Goal: Task Accomplishment & Management: Use online tool/utility

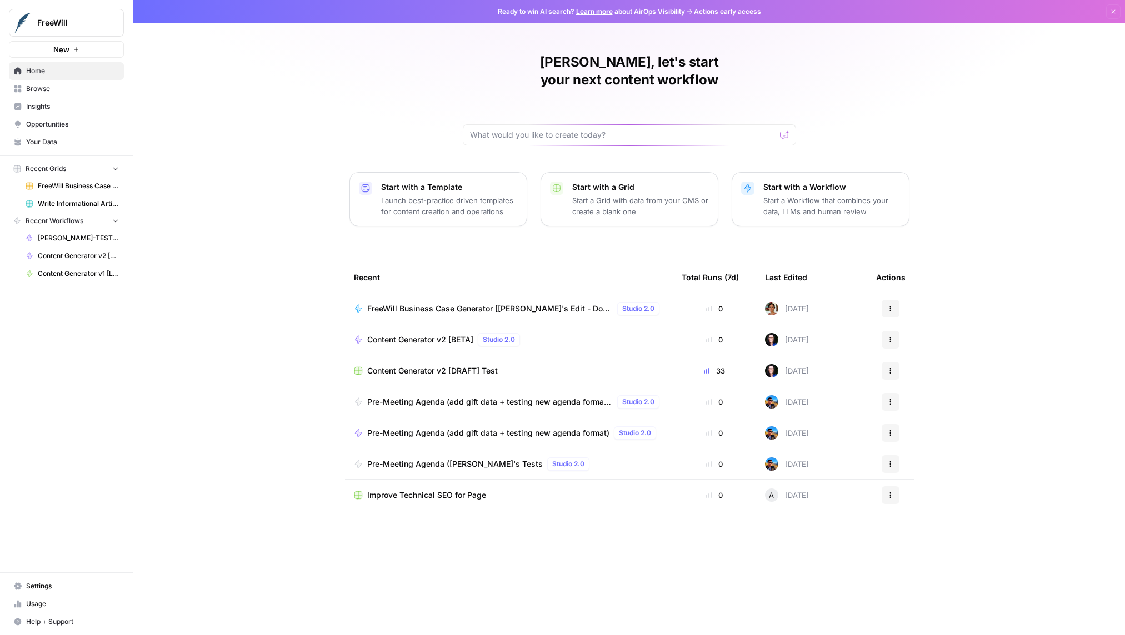
click at [44, 86] on span "Browse" at bounding box center [72, 89] width 93 height 10
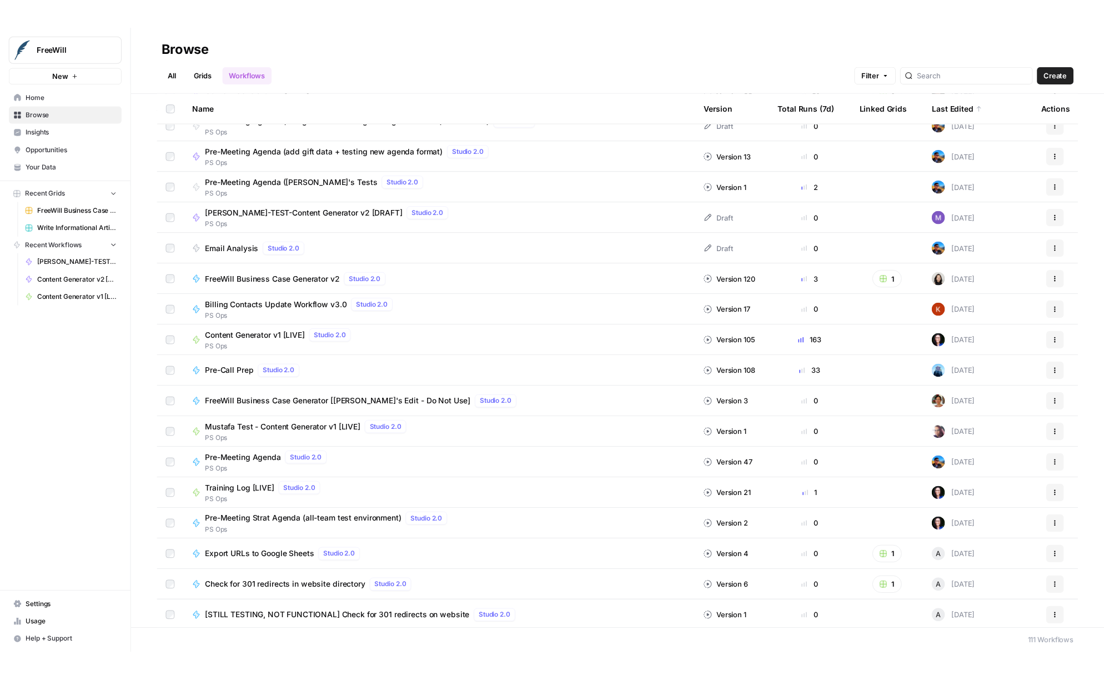
scroll to position [46, 0]
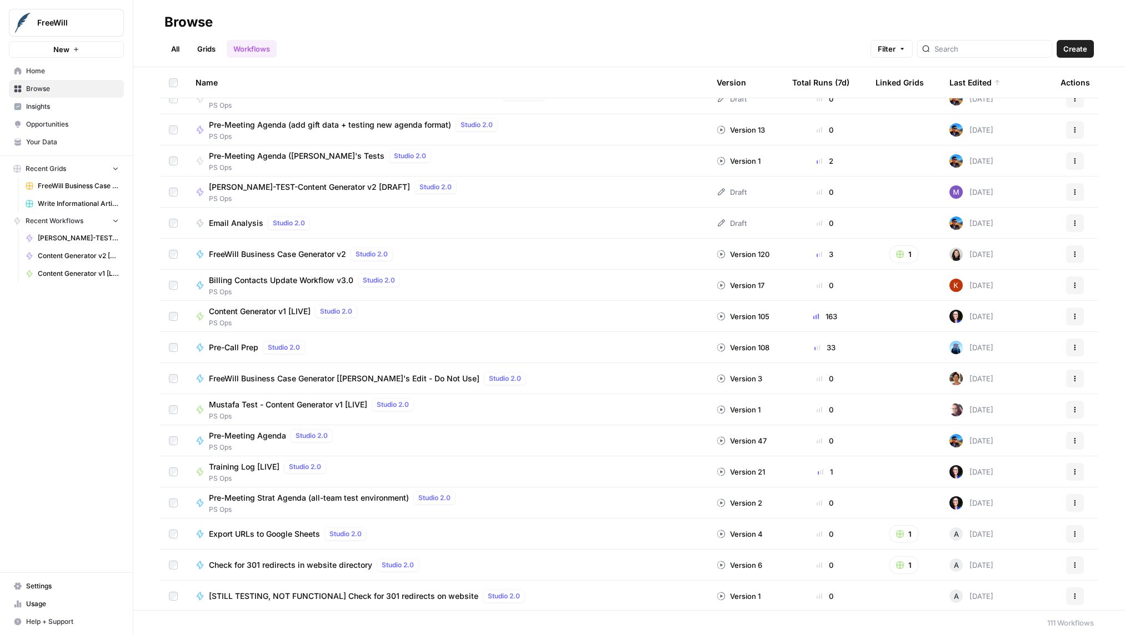
click at [264, 250] on span "FreeWill Business Case Generator v2" at bounding box center [277, 254] width 137 height 11
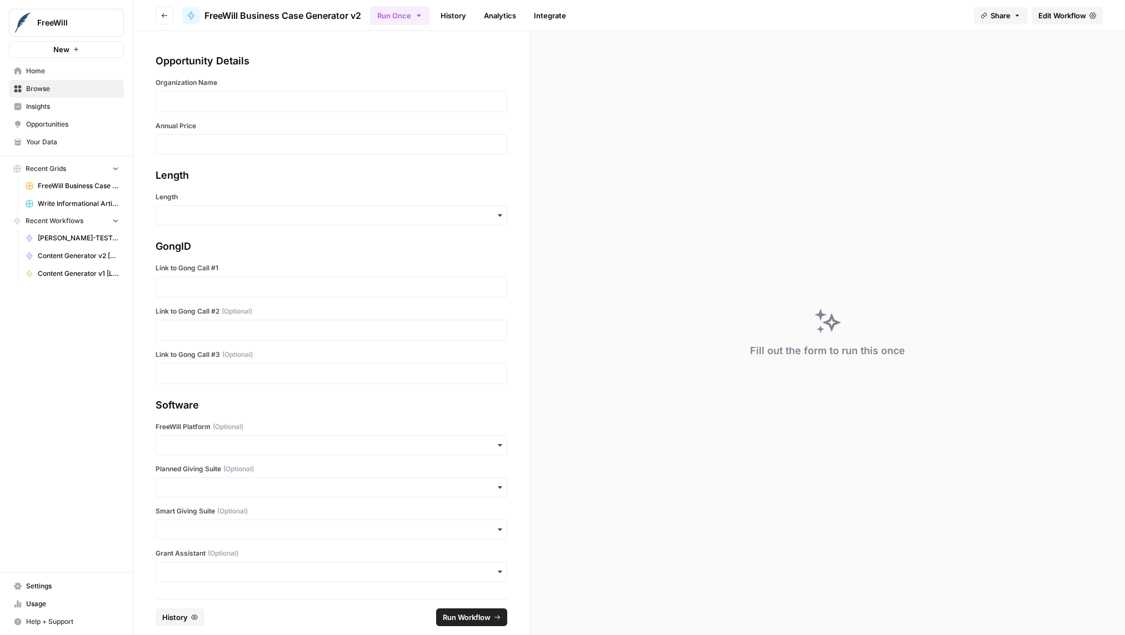
click at [463, 11] on link "History" at bounding box center [453, 16] width 39 height 18
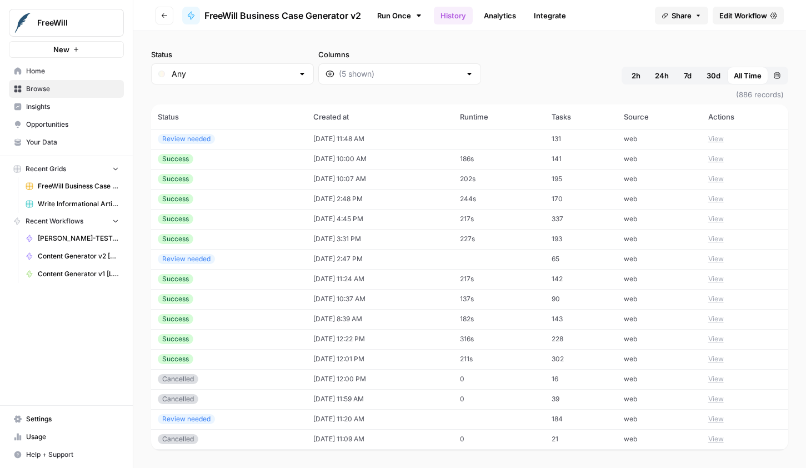
click at [719, 158] on button "View" at bounding box center [716, 159] width 16 height 10
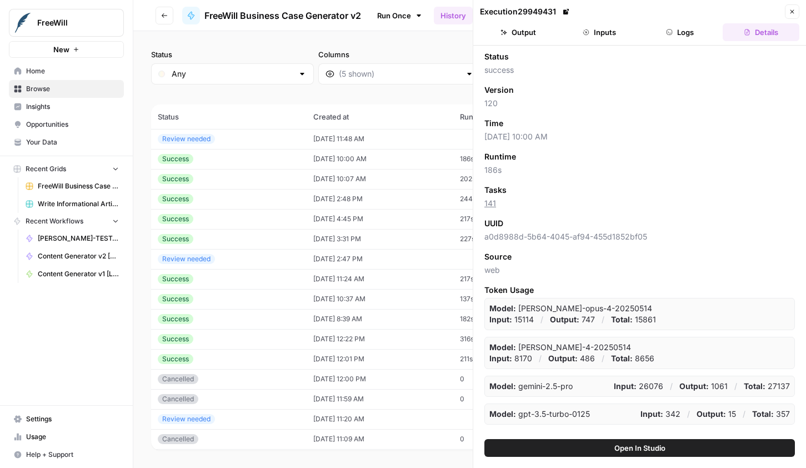
click at [543, 44] on header "Execution 29949431 Close Output Inputs Logs Details" at bounding box center [639, 23] width 333 height 46
click at [523, 34] on button "Output" at bounding box center [518, 32] width 77 height 18
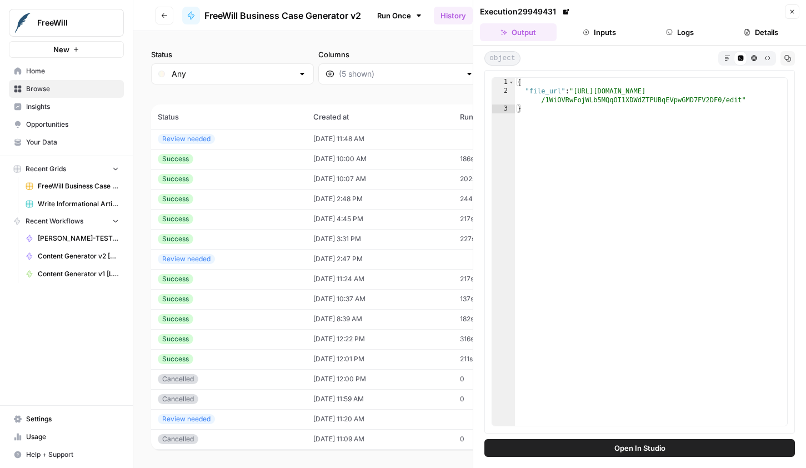
type textarea "**********"
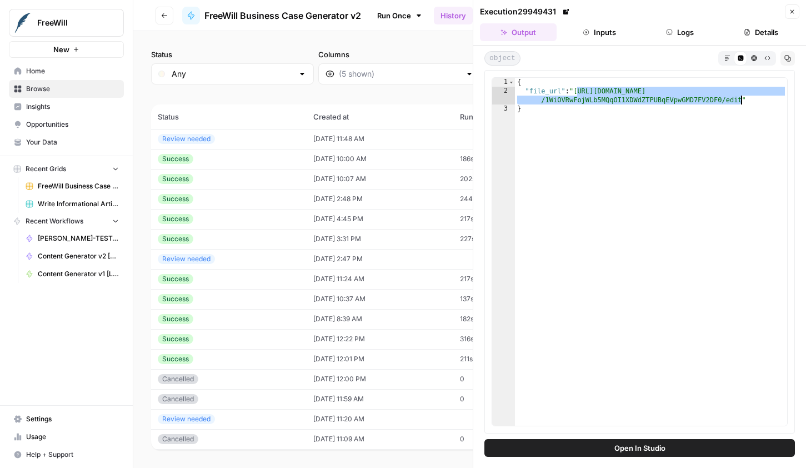
drag, startPoint x: 578, startPoint y: 91, endPoint x: 739, endPoint y: 98, distance: 161.8
click at [739, 97] on div "{ "file_url" : "[URL][DOMAIN_NAME] /1WiOVRwFojWLb5MQqOI1XDWdZTPUBqEVpwGMD7FV2DF…" at bounding box center [651, 260] width 272 height 365
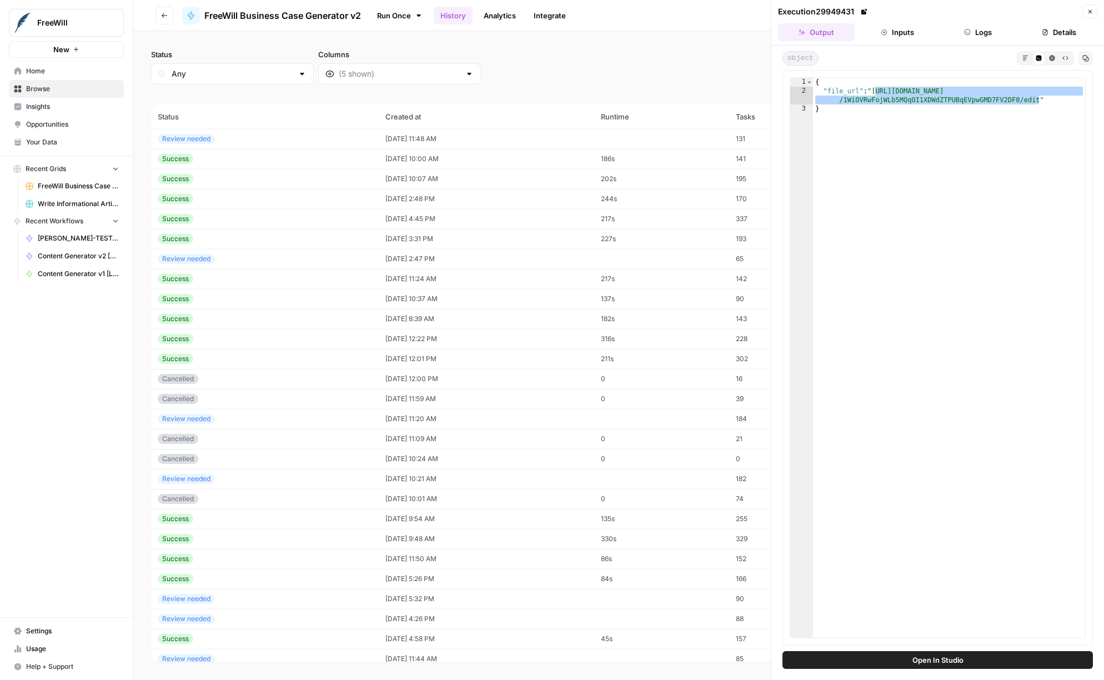
click at [255, 202] on div "Success" at bounding box center [265, 199] width 214 height 10
type textarea "**********"
drag, startPoint x: 873, startPoint y: 91, endPoint x: 1037, endPoint y: 98, distance: 164.6
click at [1038, 98] on div "{ "file_url" : "[URL][DOMAIN_NAME] /1R8VA1Jxj1Vm_uTWKpW9xS91JgJA0cNMOvK-xptoMGM…" at bounding box center [949, 367] width 272 height 578
click at [228, 219] on div "Success" at bounding box center [265, 219] width 214 height 10
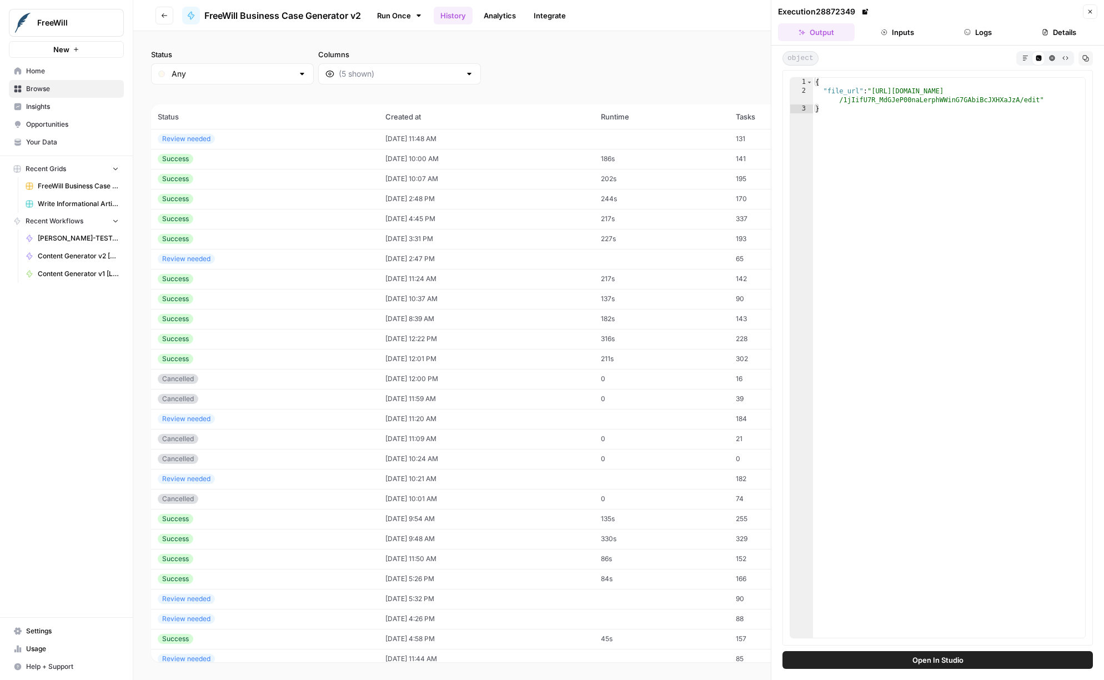
type textarea "**********"
drag, startPoint x: 876, startPoint y: 88, endPoint x: 1040, endPoint y: 98, distance: 164.1
click at [1040, 98] on div "{ "file_url" : "[URL][DOMAIN_NAME] /1jIifU7R_MdGJeP00naLerphWWinG7GAbiBcJXHXaJz…" at bounding box center [949, 367] width 272 height 578
click at [283, 304] on td "Success" at bounding box center [265, 299] width 228 height 20
type textarea "**********"
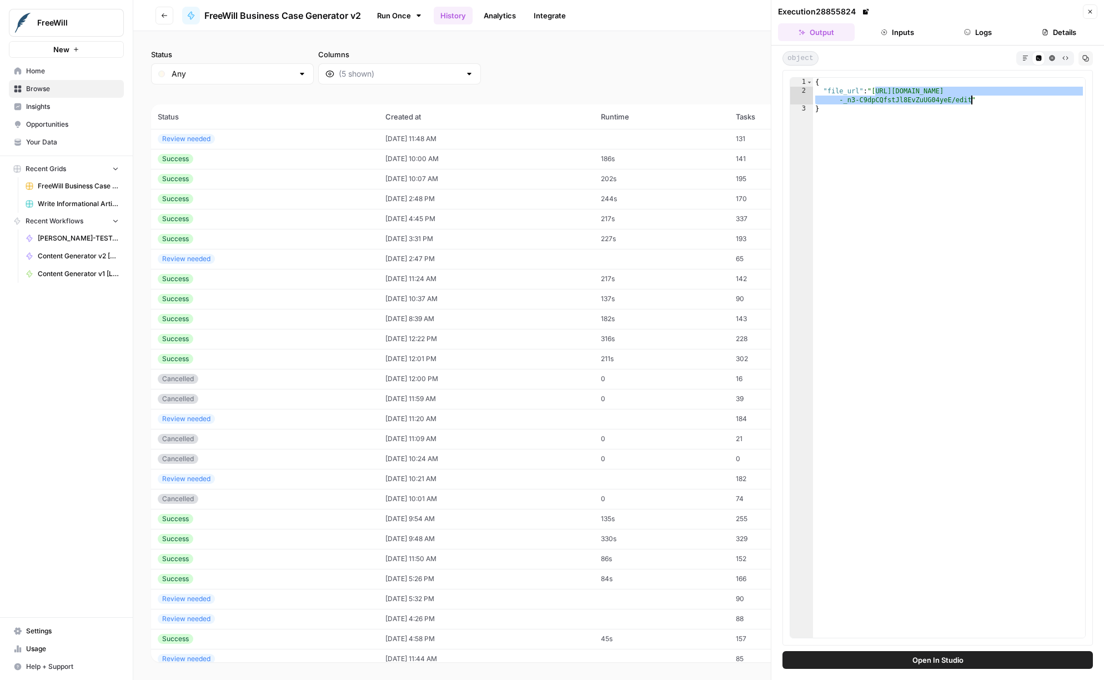
drag, startPoint x: 876, startPoint y: 91, endPoint x: 971, endPoint y: 102, distance: 95.6
click at [971, 102] on div "{ "file_url" : "[URL][DOMAIN_NAME] -_n3-C9dpCQfstJl8EvZuUG04yeE/edit" }" at bounding box center [949, 367] width 272 height 578
click at [1086, 13] on button "Close" at bounding box center [1090, 11] width 14 height 14
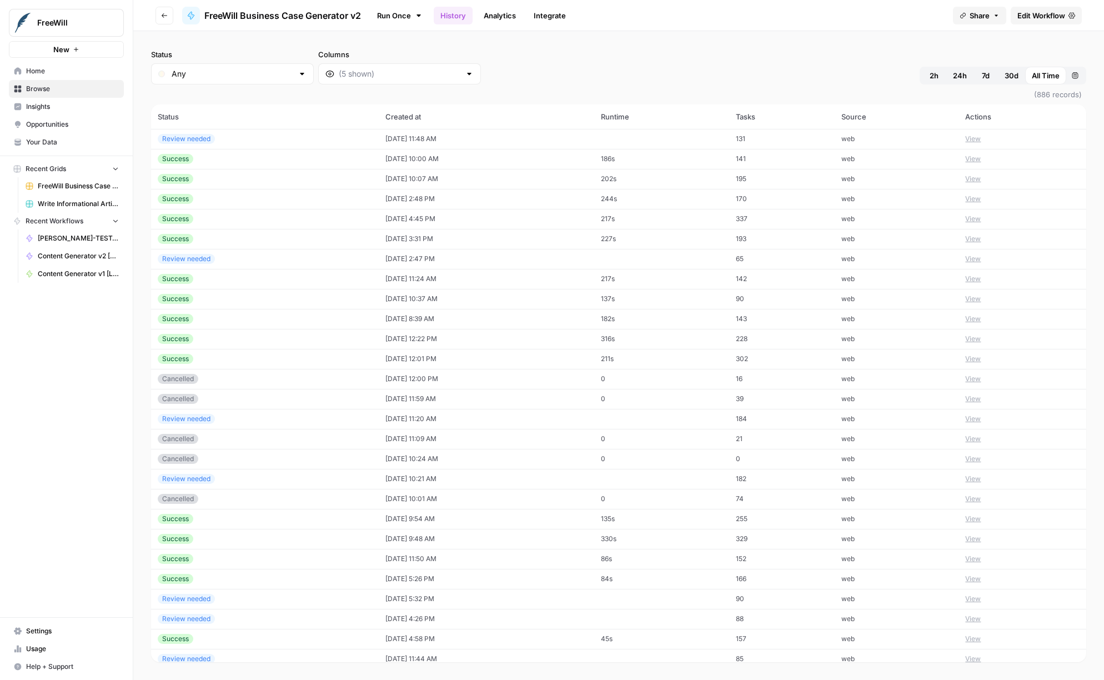
click at [364, 44] on div "Status Any Columns 2h 24h 7d 30d All Time Custom range (886 records) Status Cre…" at bounding box center [618, 355] width 971 height 649
click at [273, 23] on div "FreeWill Business Case Generator v2" at bounding box center [271, 16] width 179 height 18
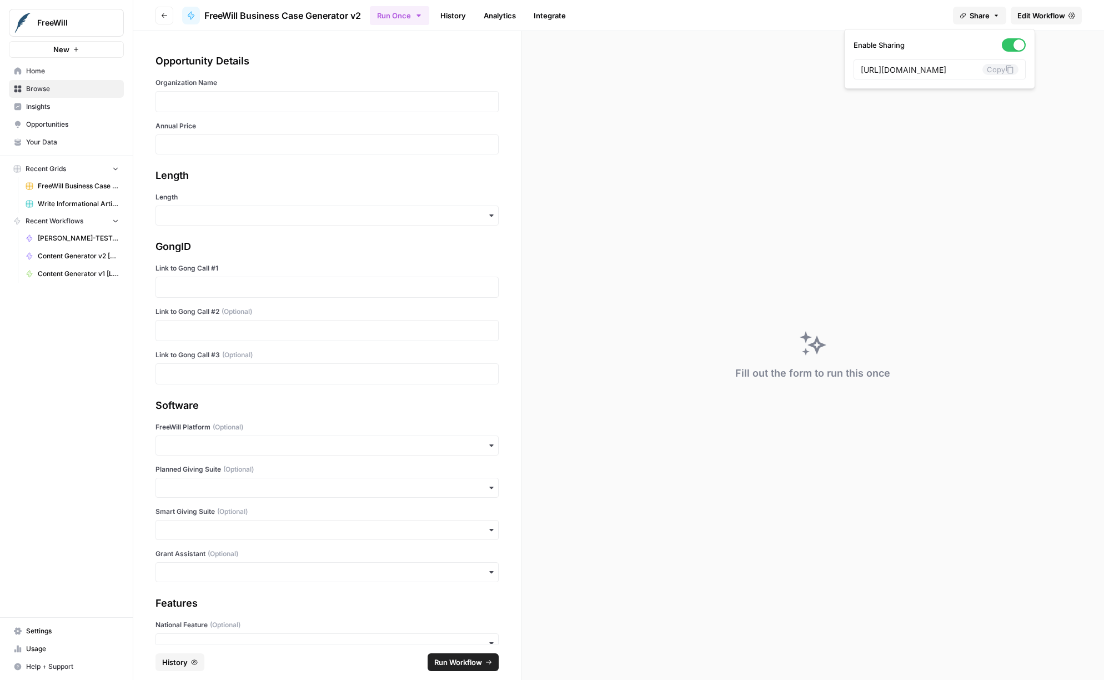
click at [981, 14] on span "Share" at bounding box center [980, 15] width 20 height 11
click at [1005, 69] on icon at bounding box center [1009, 69] width 9 height 9
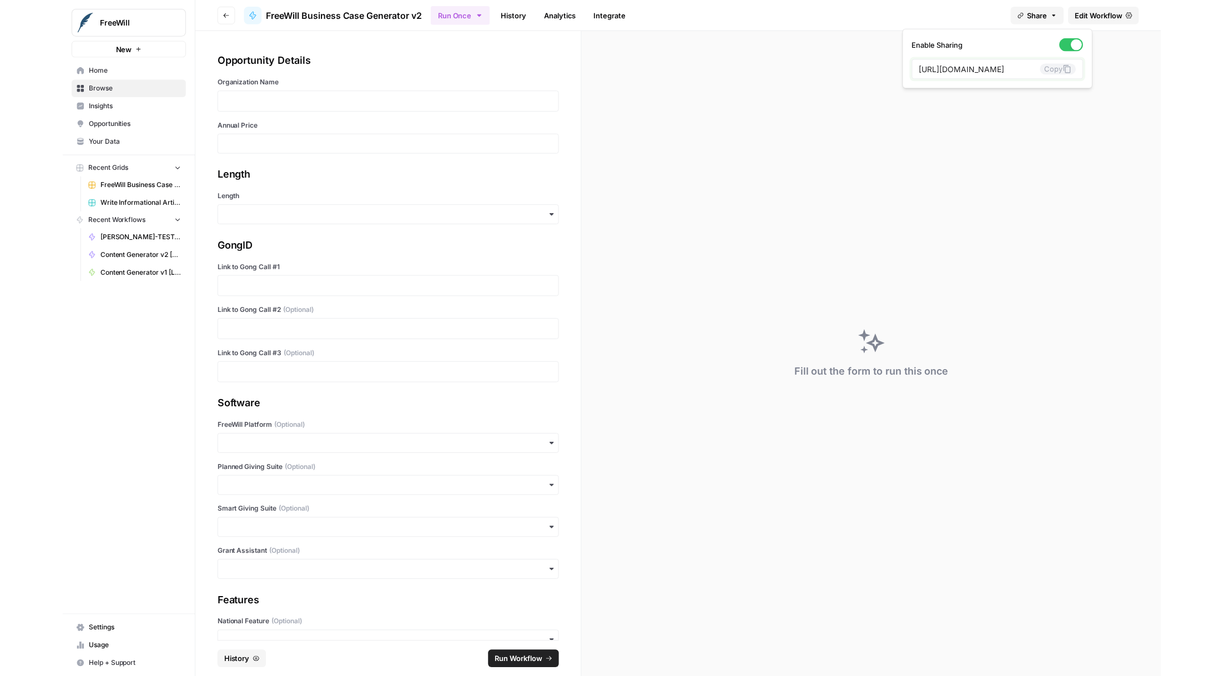
scroll to position [0, 0]
